Goal: Go to known website: Go to known website

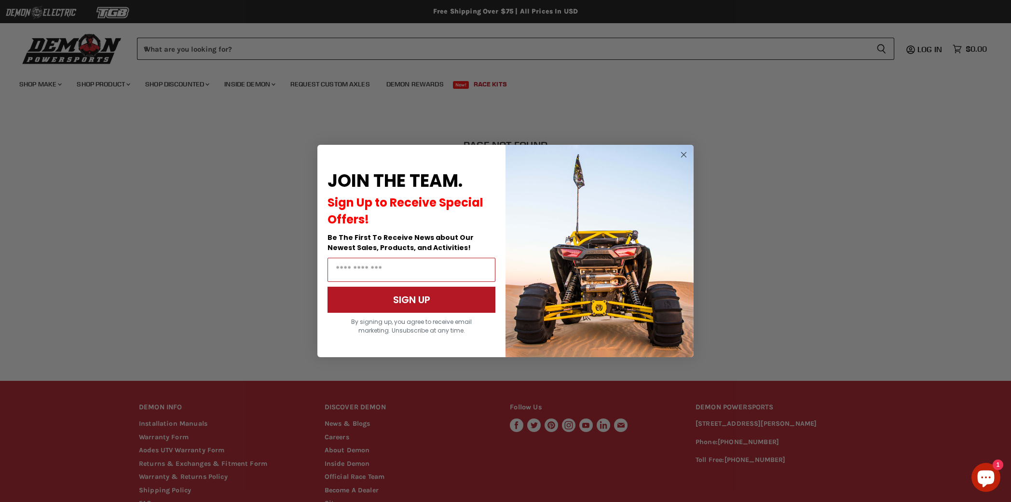
scroll to position [77, 0]
